Goal: Navigation & Orientation: Find specific page/section

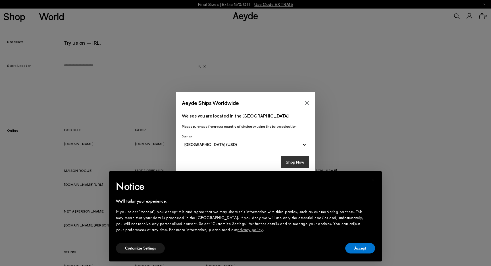
click at [294, 163] on button "Shop Now" at bounding box center [295, 162] width 28 height 12
click at [356, 246] on button "Accept" at bounding box center [360, 248] width 30 height 11
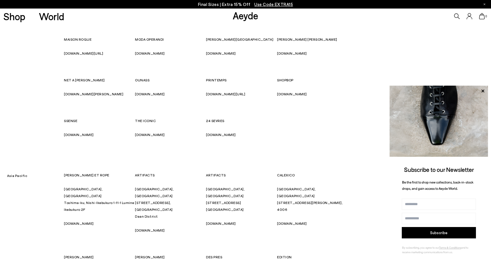
scroll to position [143, 0]
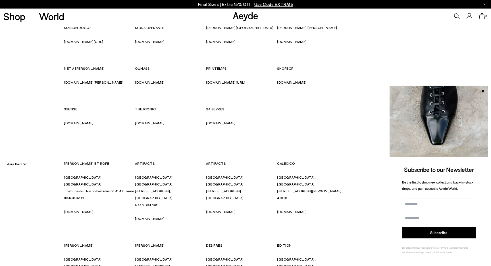
click at [214, 122] on link "[DOMAIN_NAME]" at bounding box center [221, 123] width 30 height 4
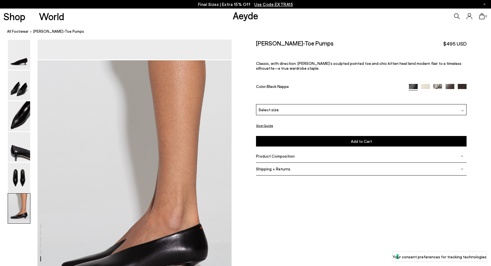
scroll to position [1275, 0]
